Goal: Task Accomplishment & Management: Use online tool/utility

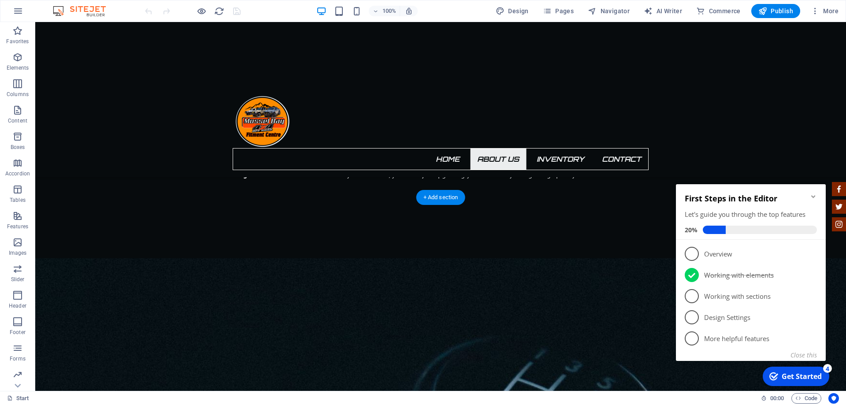
scroll to position [793, 0]
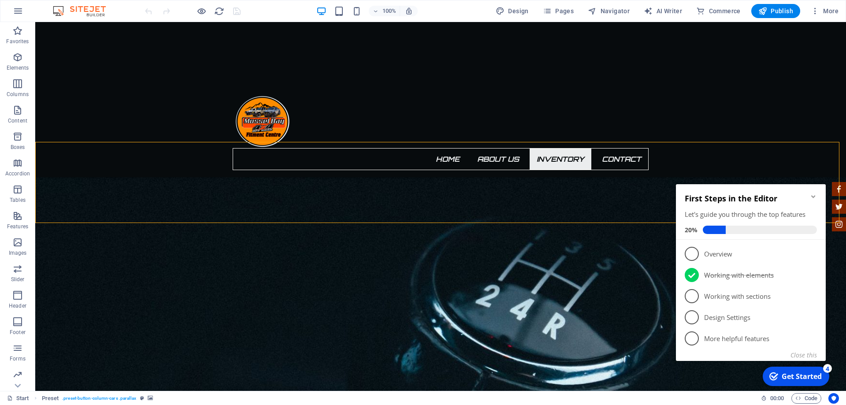
scroll to position [926, 0]
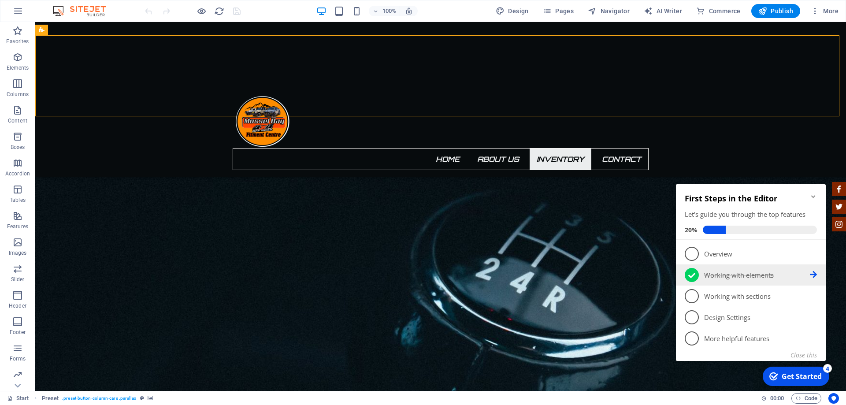
click at [719, 276] on p "Working with elements - completed" at bounding box center [757, 275] width 106 height 9
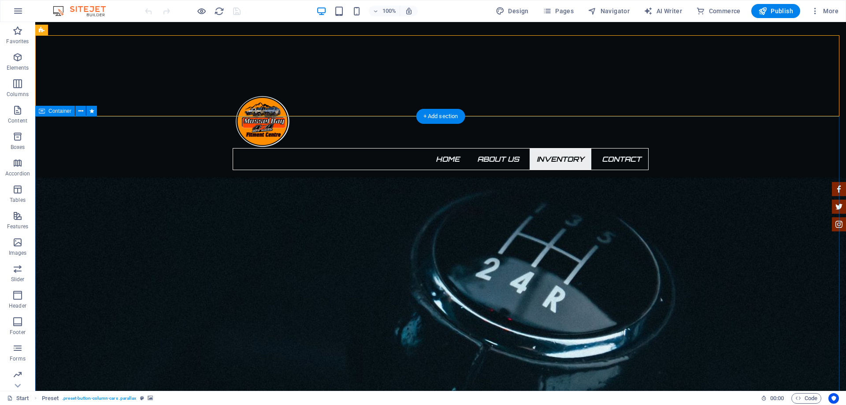
scroll to position [0, 0]
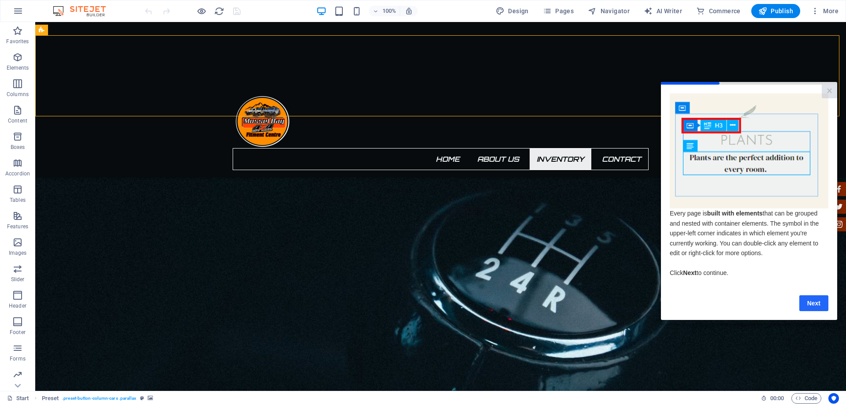
click at [814, 299] on link "Next" at bounding box center [814, 303] width 29 height 16
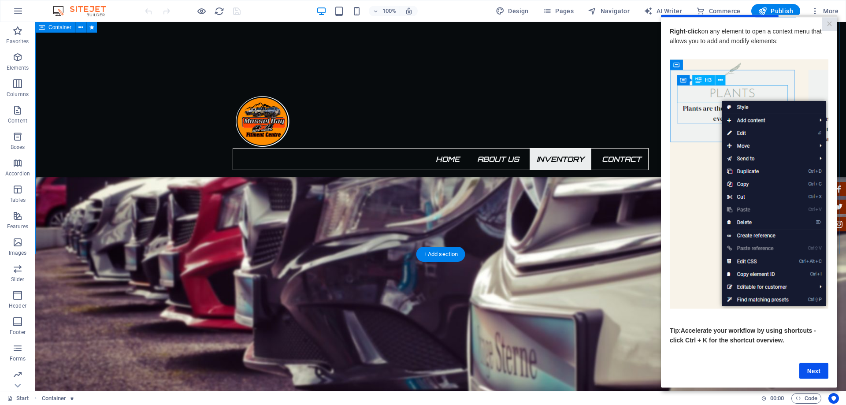
scroll to position [1190, 0]
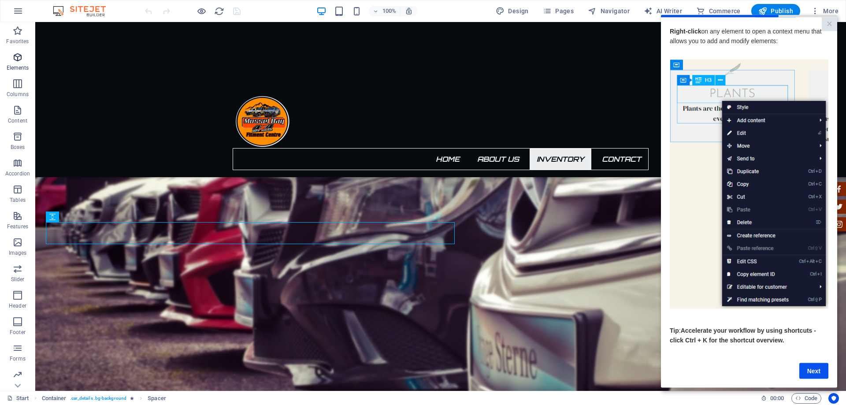
click at [22, 65] on p "Elements" at bounding box center [18, 67] width 22 height 7
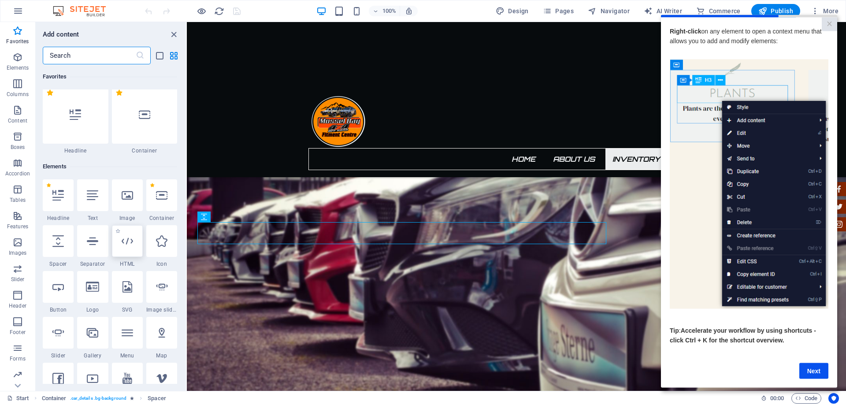
scroll to position [0, 0]
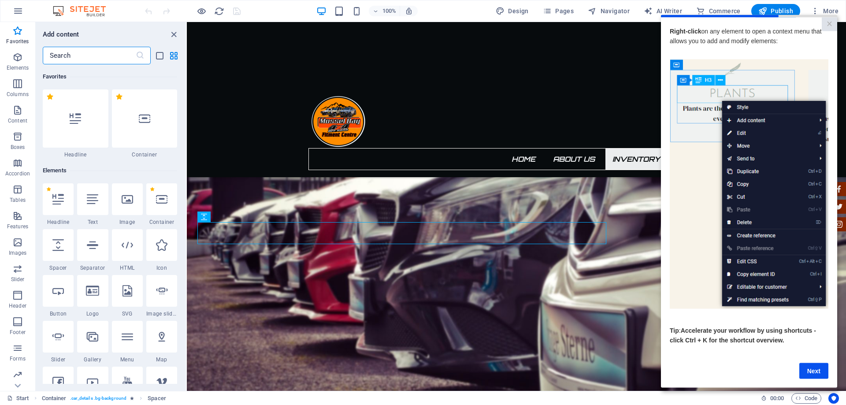
click at [112, 50] on input "text" at bounding box center [89, 56] width 93 height 18
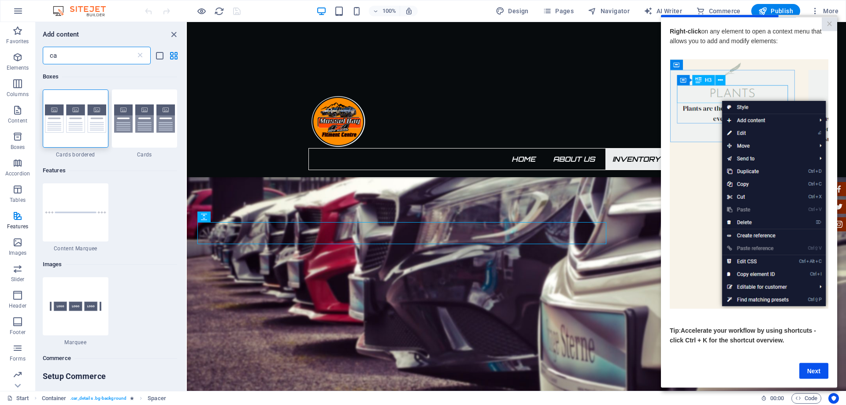
type input "c"
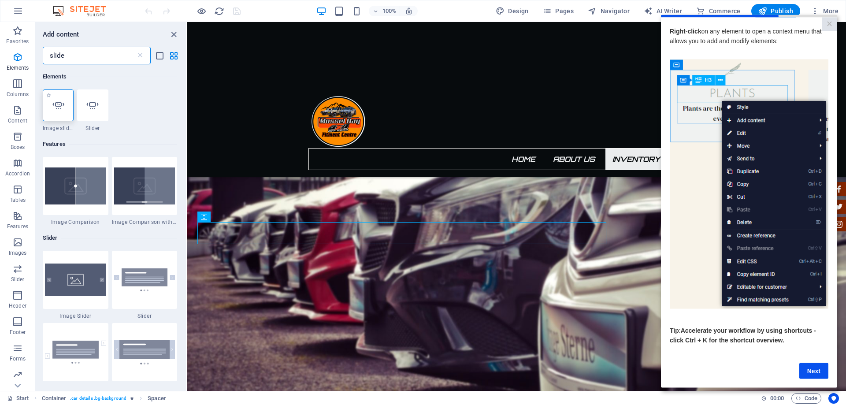
type input "slide"
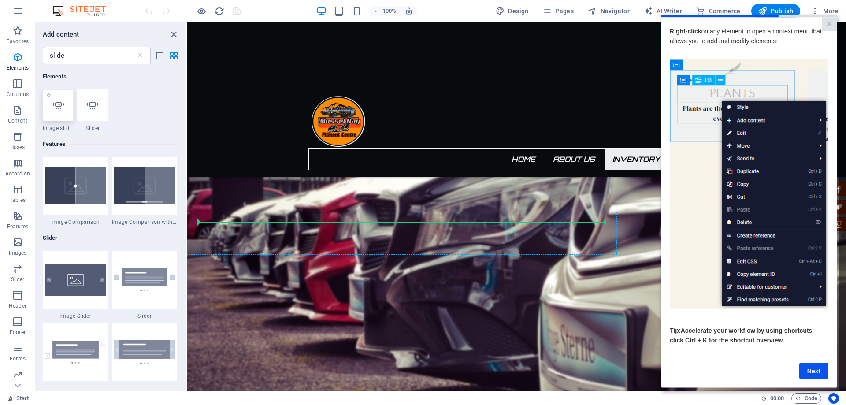
select select "ms"
select select "s"
select select "progressive"
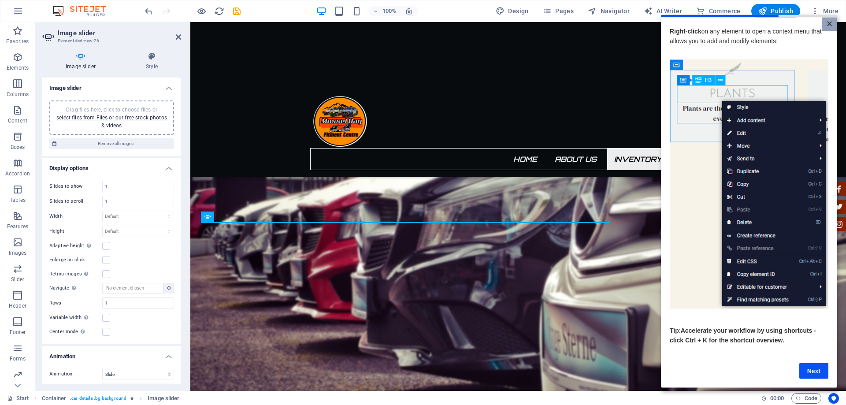
click at [828, 24] on link "×" at bounding box center [829, 24] width 15 height 14
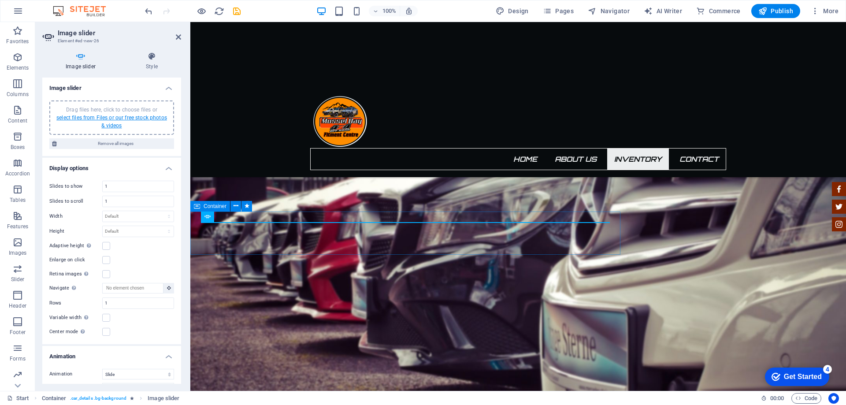
click at [110, 118] on link "select files from Files or our free stock photos & videos" at bounding box center [111, 122] width 111 height 14
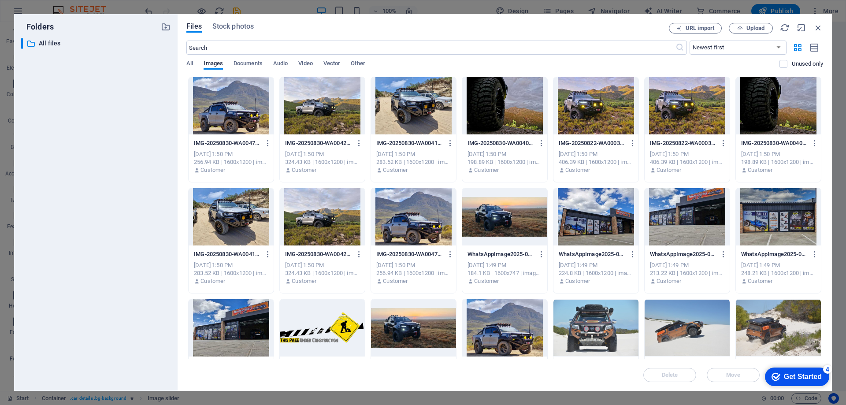
click at [223, 100] on div at bounding box center [231, 105] width 85 height 57
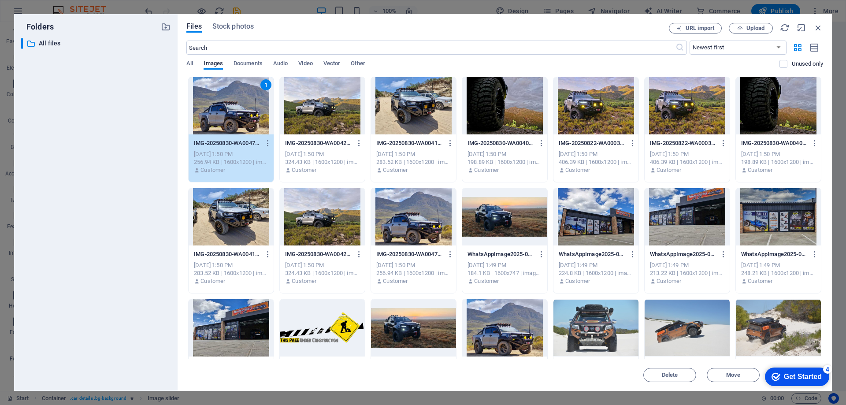
click at [319, 122] on div at bounding box center [322, 105] width 85 height 57
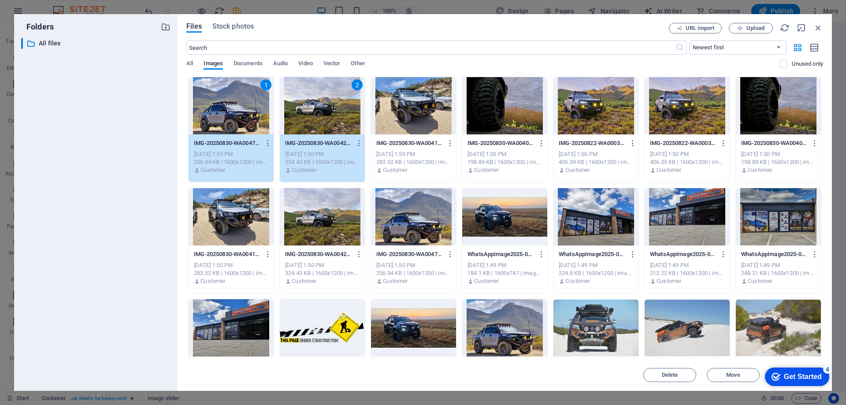
click at [378, 122] on div at bounding box center [413, 105] width 85 height 57
click at [519, 102] on div at bounding box center [504, 105] width 85 height 57
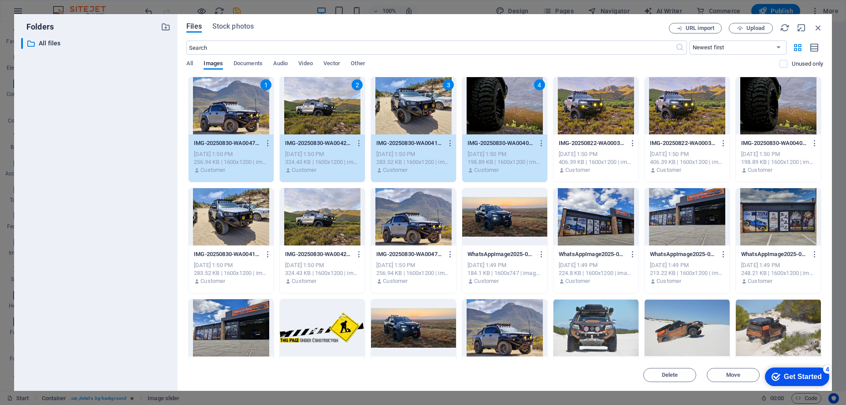
click at [514, 337] on div at bounding box center [504, 327] width 85 height 57
click at [763, 325] on div at bounding box center [778, 327] width 85 height 57
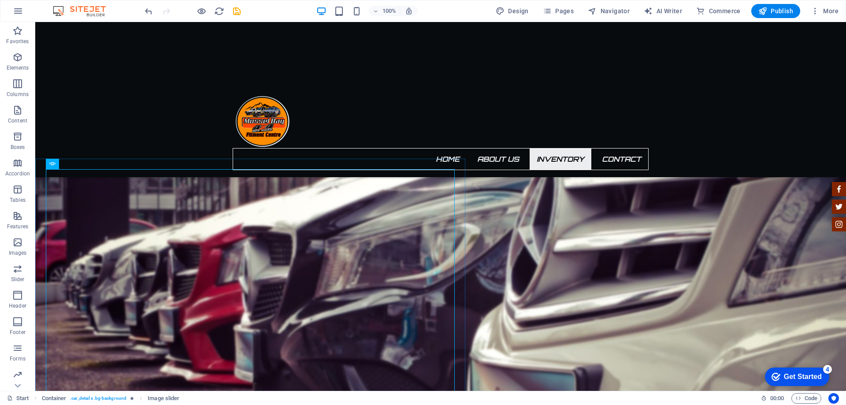
scroll to position [1322, 0]
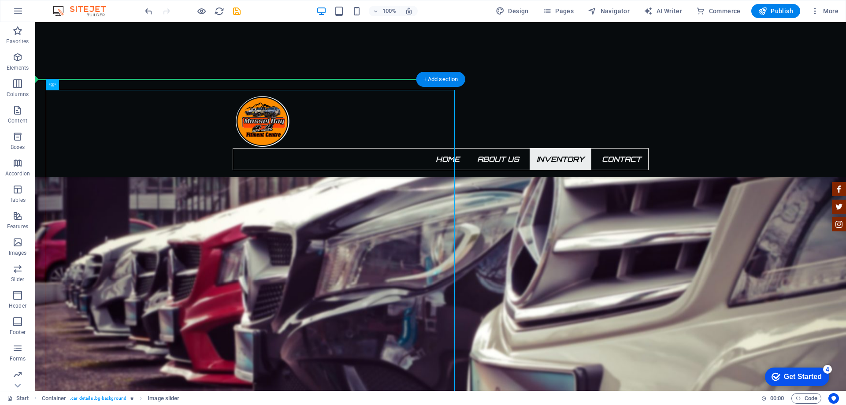
drag, startPoint x: 378, startPoint y: 153, endPoint x: 457, endPoint y: 164, distance: 79.7
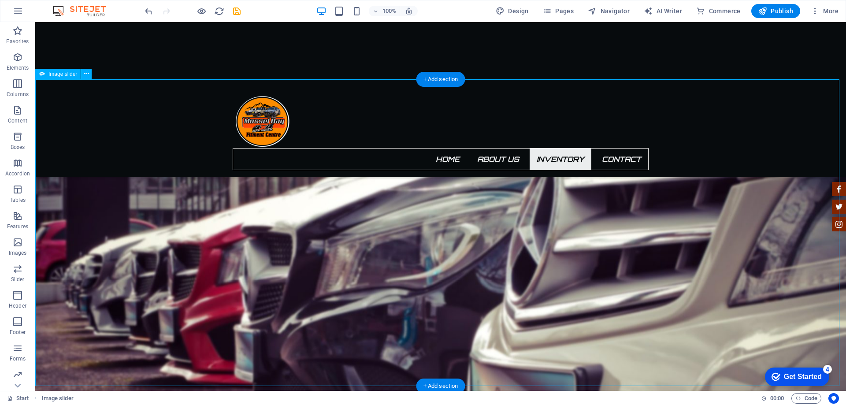
click at [86, 78] on icon at bounding box center [86, 73] width 5 height 9
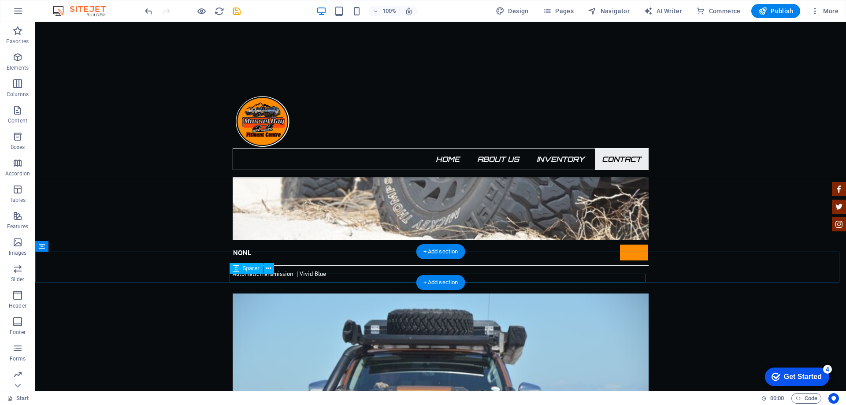
scroll to position [1719, 0]
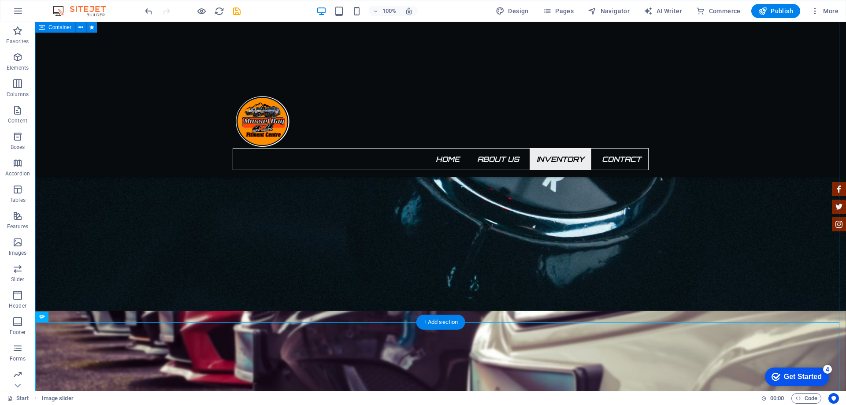
scroll to position [1014, 0]
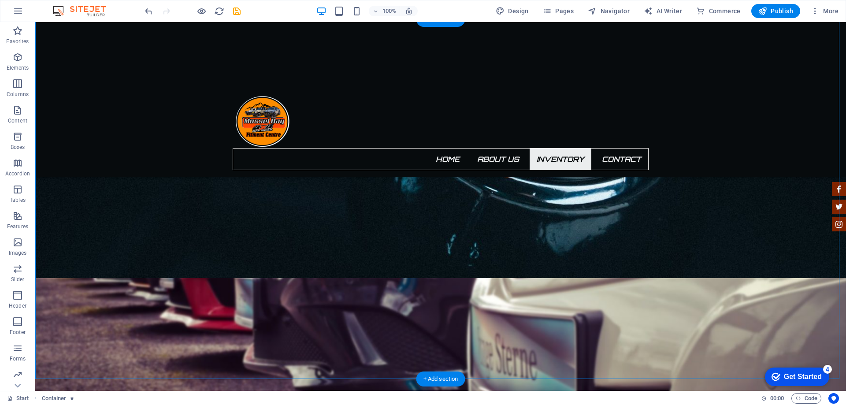
scroll to position [1190, 0]
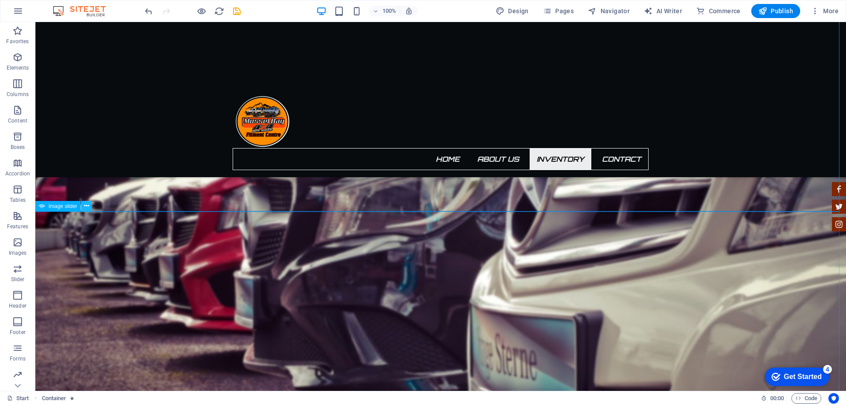
click at [85, 209] on icon at bounding box center [86, 205] width 5 height 9
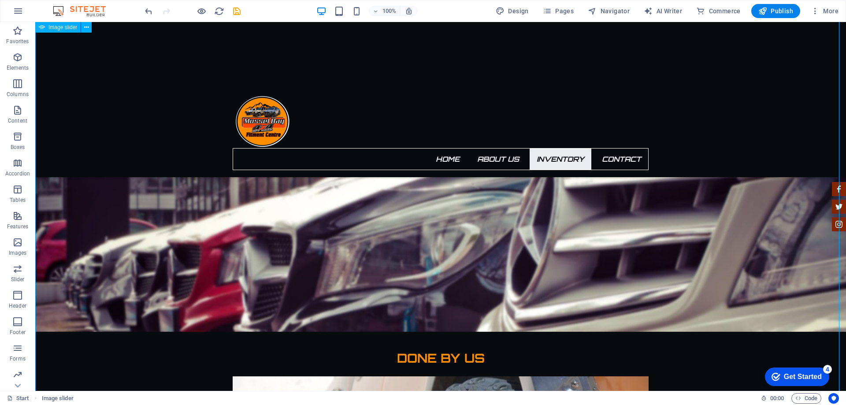
scroll to position [1367, 0]
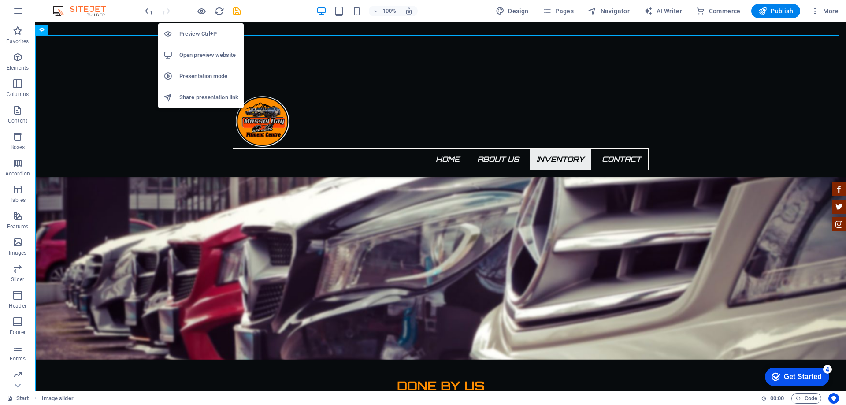
click at [208, 53] on h6 "Open preview website" at bounding box center [208, 55] width 59 height 11
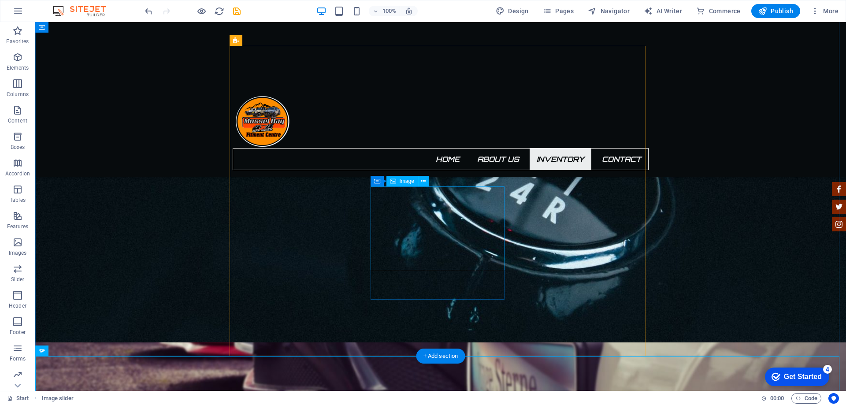
scroll to position [926, 0]
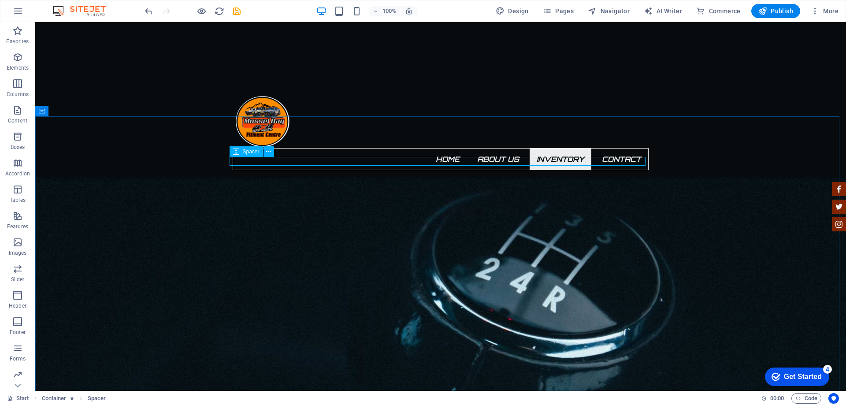
click at [251, 151] on span "Spacer" at bounding box center [251, 151] width 17 height 5
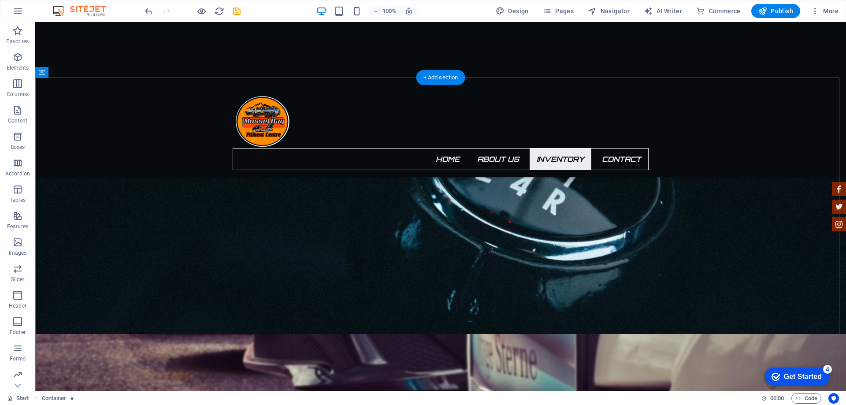
scroll to position [1042, 0]
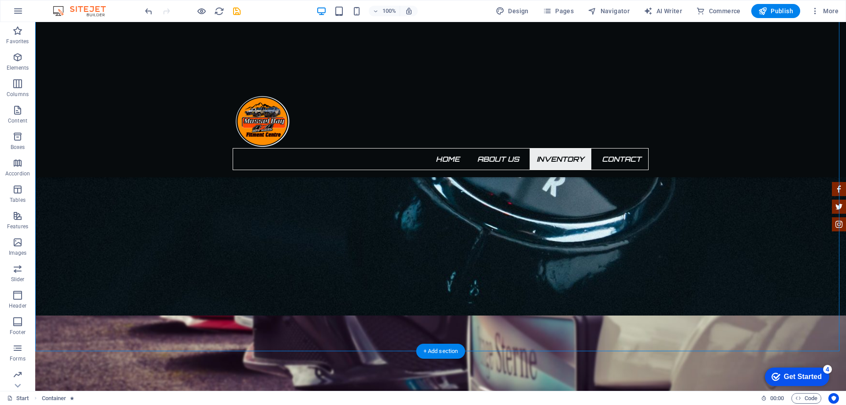
drag, startPoint x: 200, startPoint y: 151, endPoint x: 571, endPoint y: 238, distance: 381.2
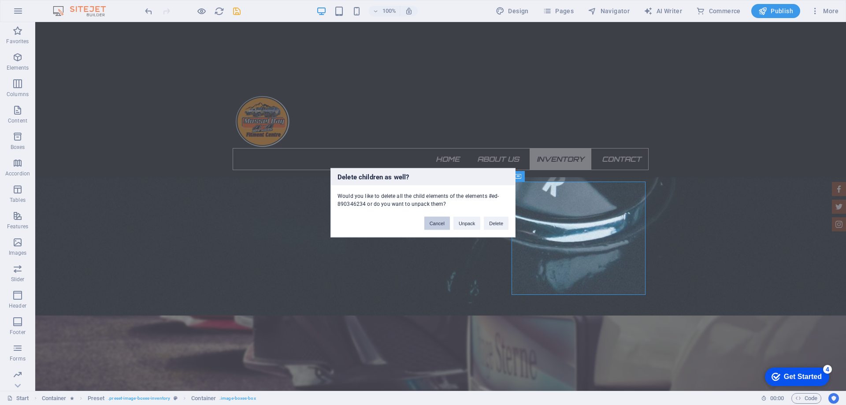
click at [438, 225] on button "Cancel" at bounding box center [438, 222] width 26 height 13
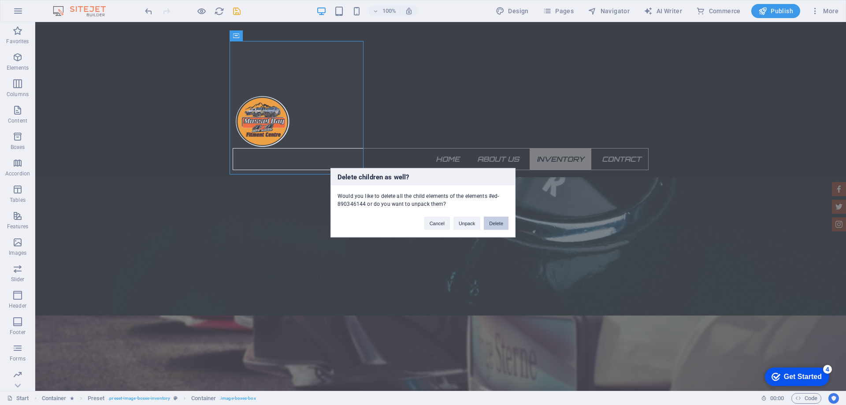
click at [500, 224] on button "Delete" at bounding box center [496, 222] width 25 height 13
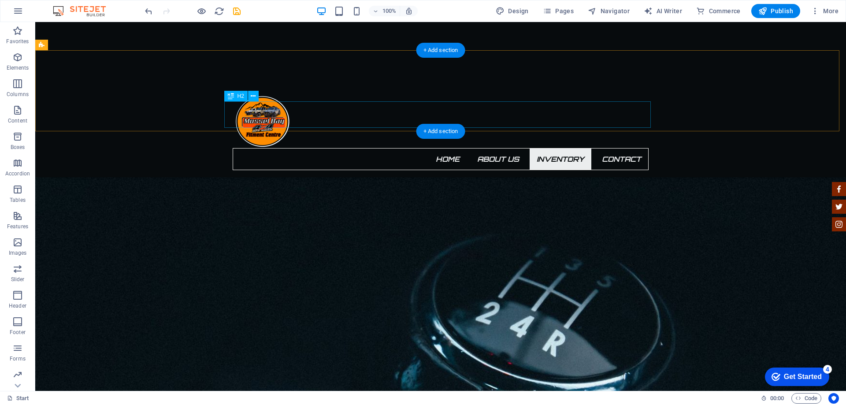
scroll to position [865, 0]
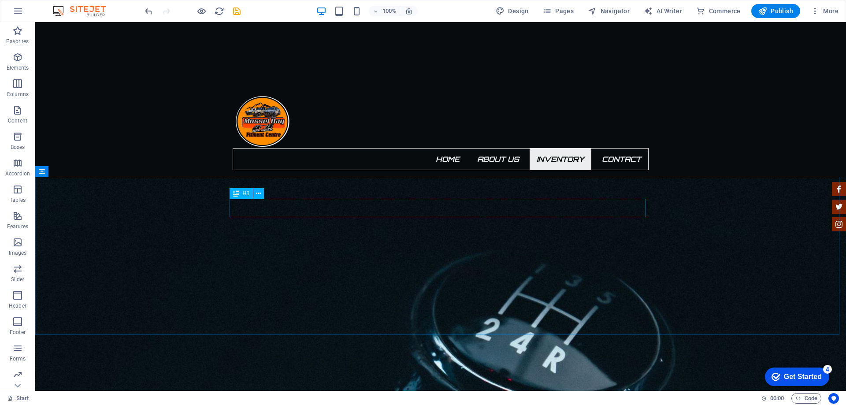
click at [238, 193] on icon at bounding box center [236, 193] width 6 height 11
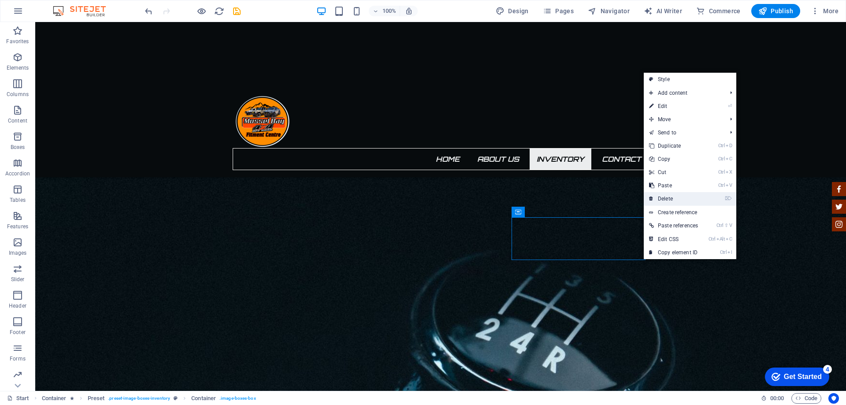
click at [673, 201] on link "⌦ Delete" at bounding box center [674, 198] width 60 height 13
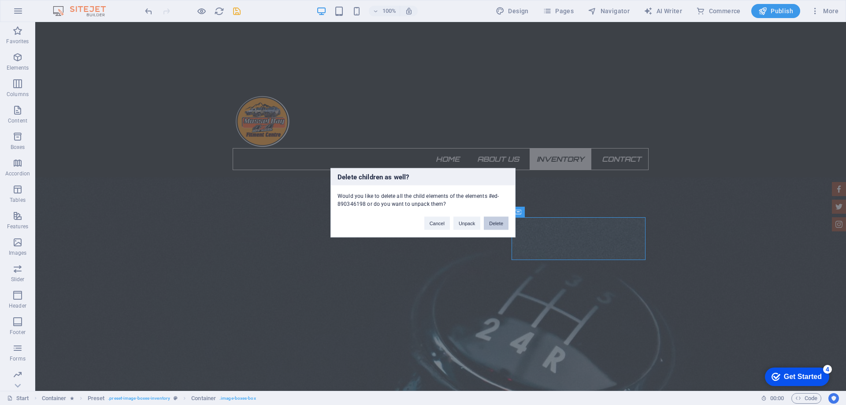
drag, startPoint x: 501, startPoint y: 221, endPoint x: 466, endPoint y: 199, distance: 41.6
click at [501, 221] on button "Delete" at bounding box center [496, 222] width 25 height 13
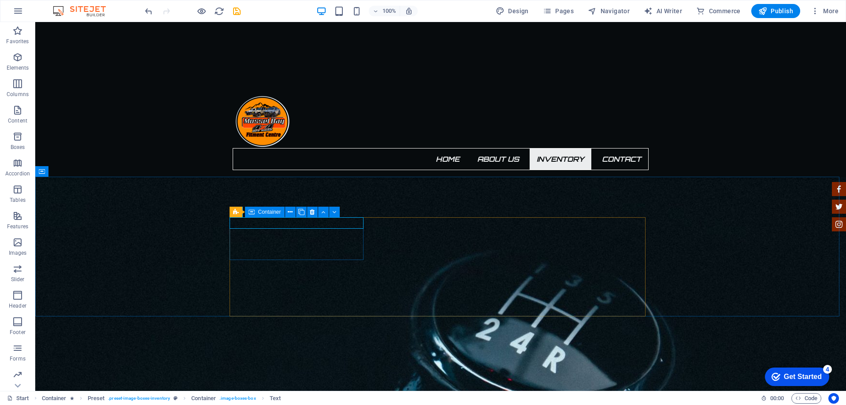
click at [258, 213] on span "Container" at bounding box center [269, 211] width 23 height 5
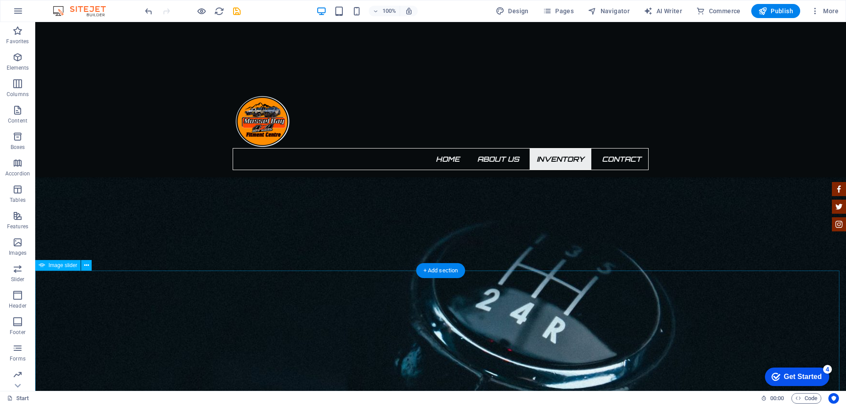
scroll to position [909, 0]
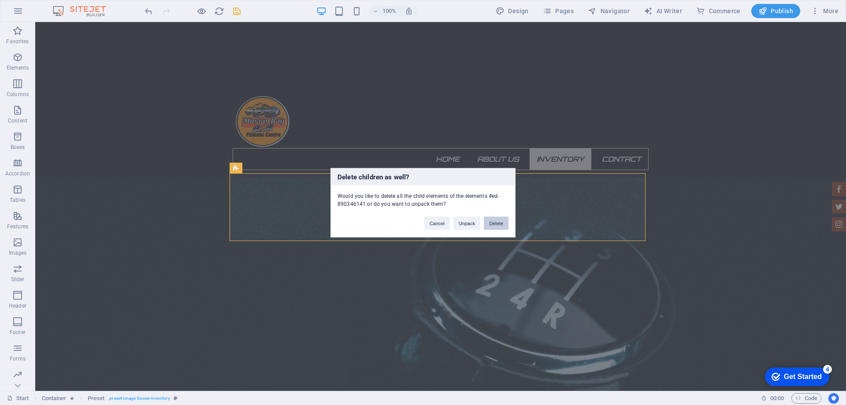
click at [499, 220] on button "Delete" at bounding box center [496, 222] width 25 height 13
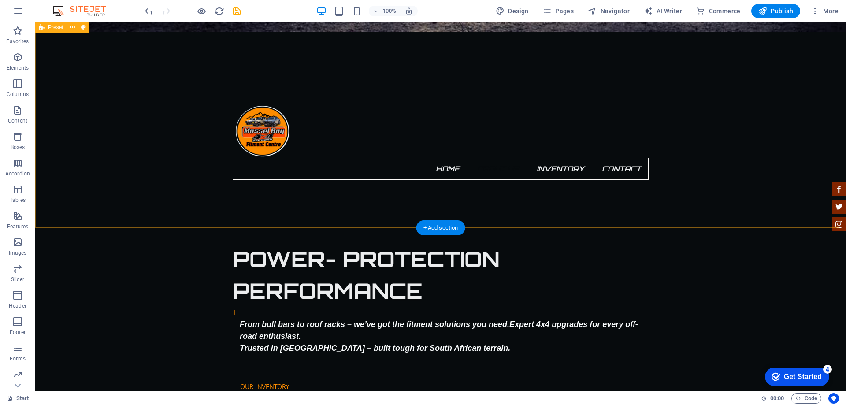
scroll to position [380, 0]
